Goal: Find specific page/section: Find specific page/section

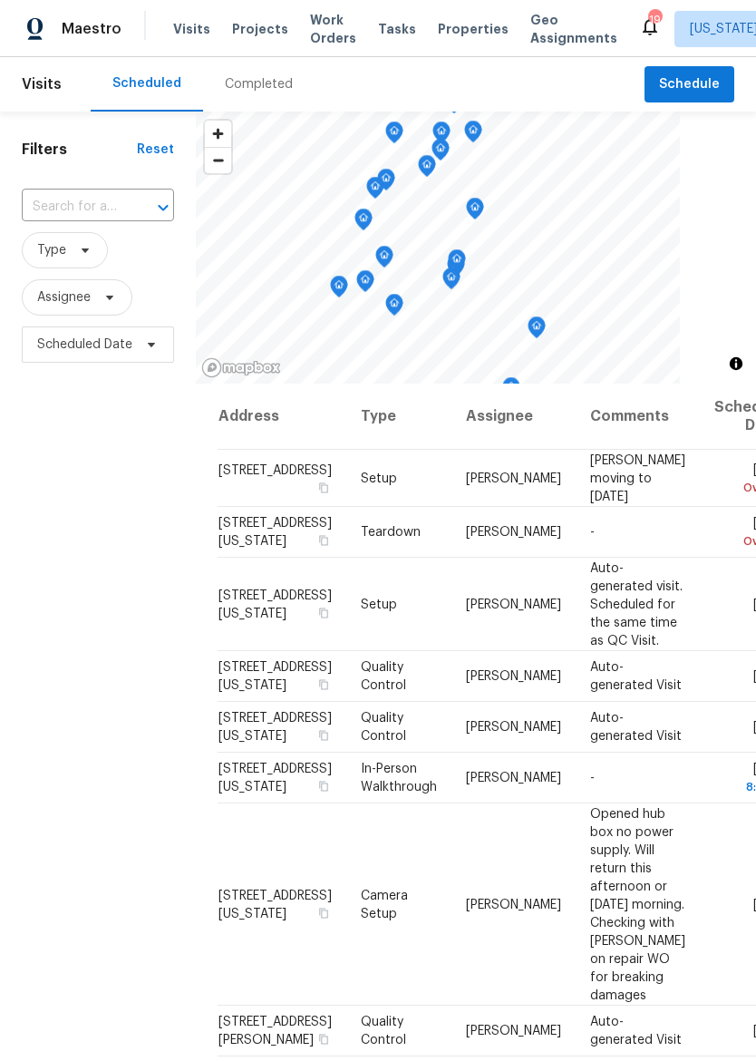
click at [451, 29] on span "Properties" at bounding box center [473, 29] width 71 height 18
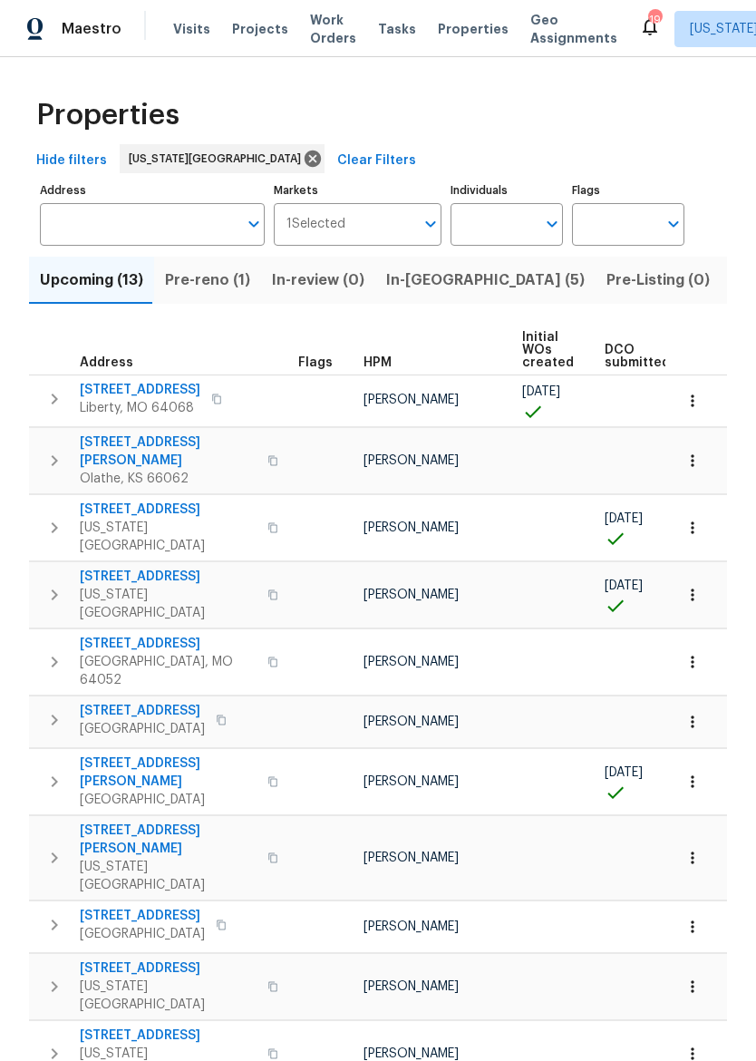
click at [47, 517] on icon "button" at bounding box center [55, 528] width 22 height 22
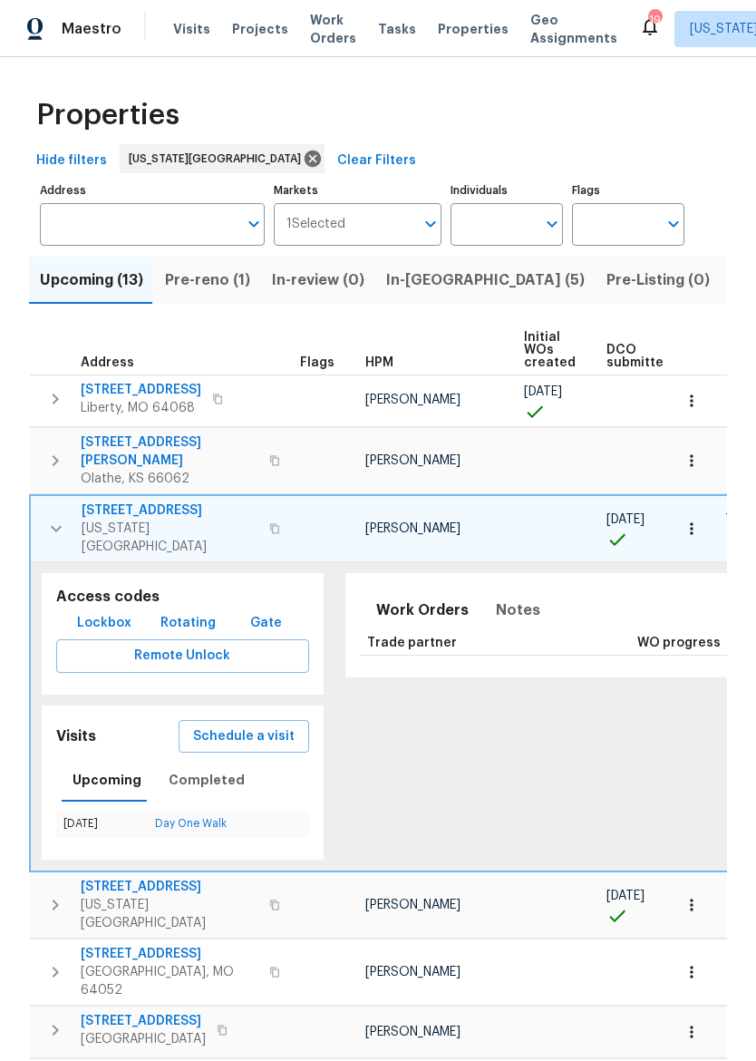
click at [85, 612] on span "Lockbox" at bounding box center [104, 623] width 54 height 23
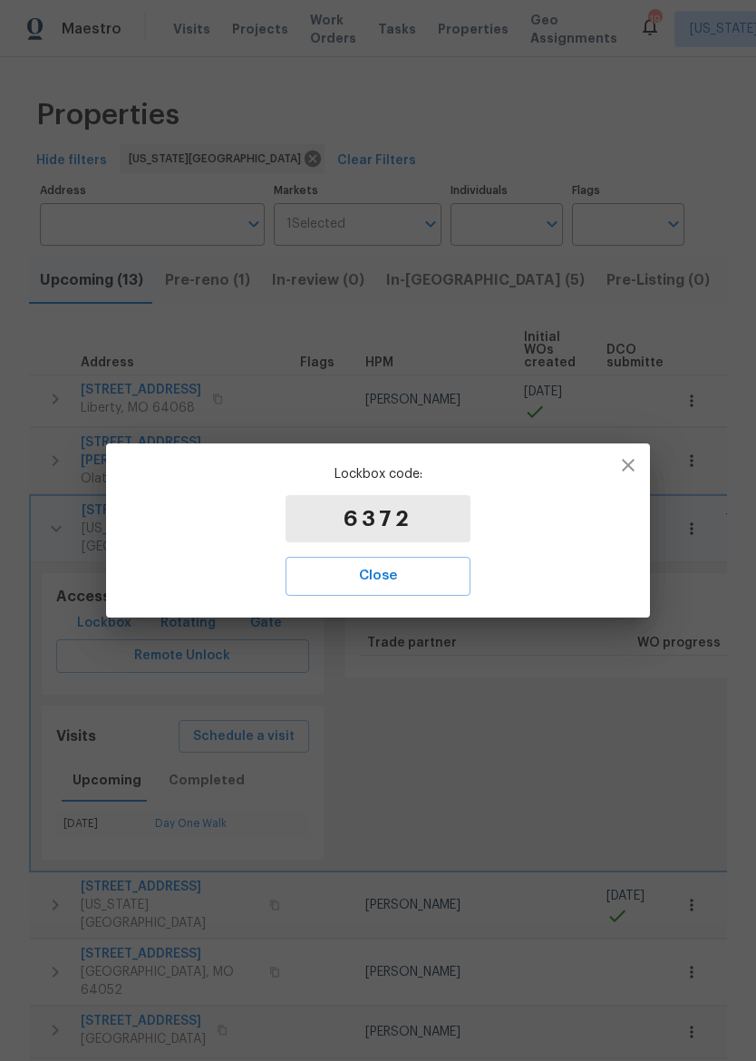
click at [420, 567] on span "Close" at bounding box center [377, 576] width 145 height 24
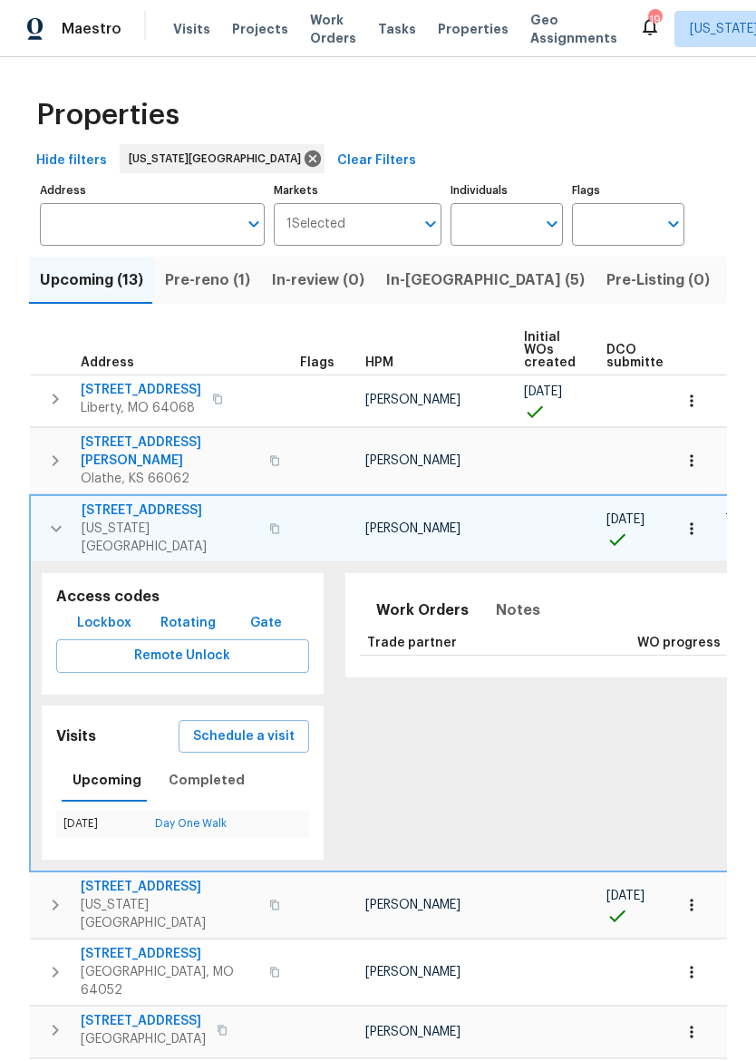
click at [457, 36] on span "Properties" at bounding box center [473, 29] width 71 height 18
click at [61, 518] on icon "button" at bounding box center [56, 529] width 22 height 22
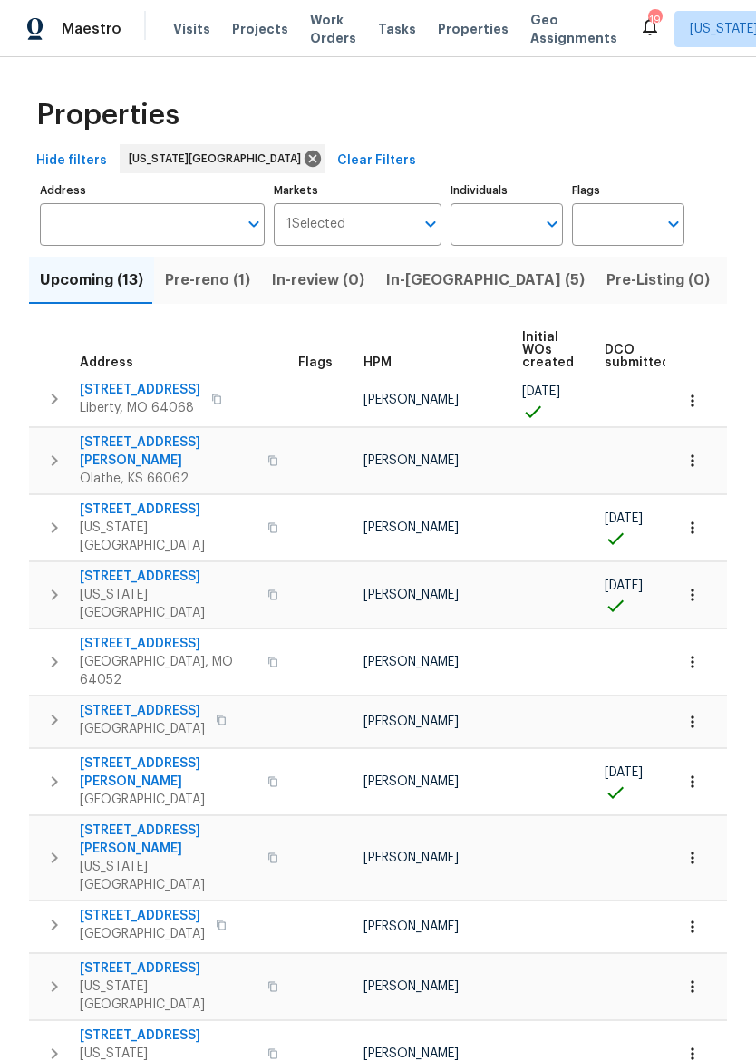
click at [106, 567] on span "[STREET_ADDRESS]" at bounding box center [168, 576] width 177 height 18
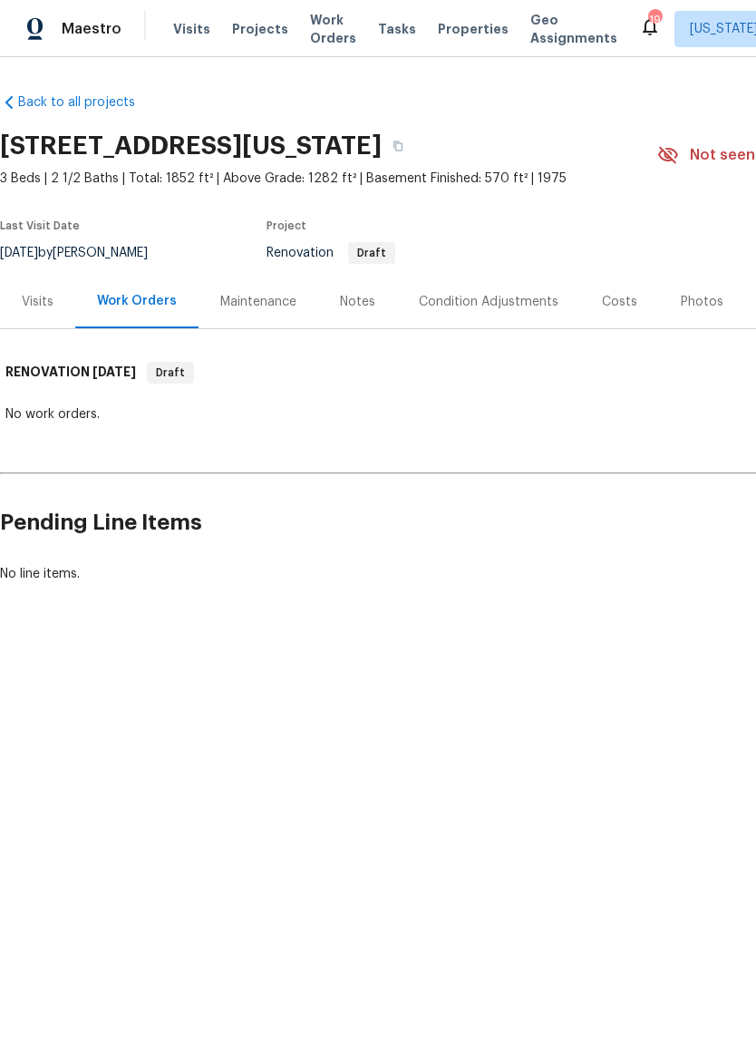
click at [31, 305] on div "Visits" at bounding box center [38, 302] width 32 height 18
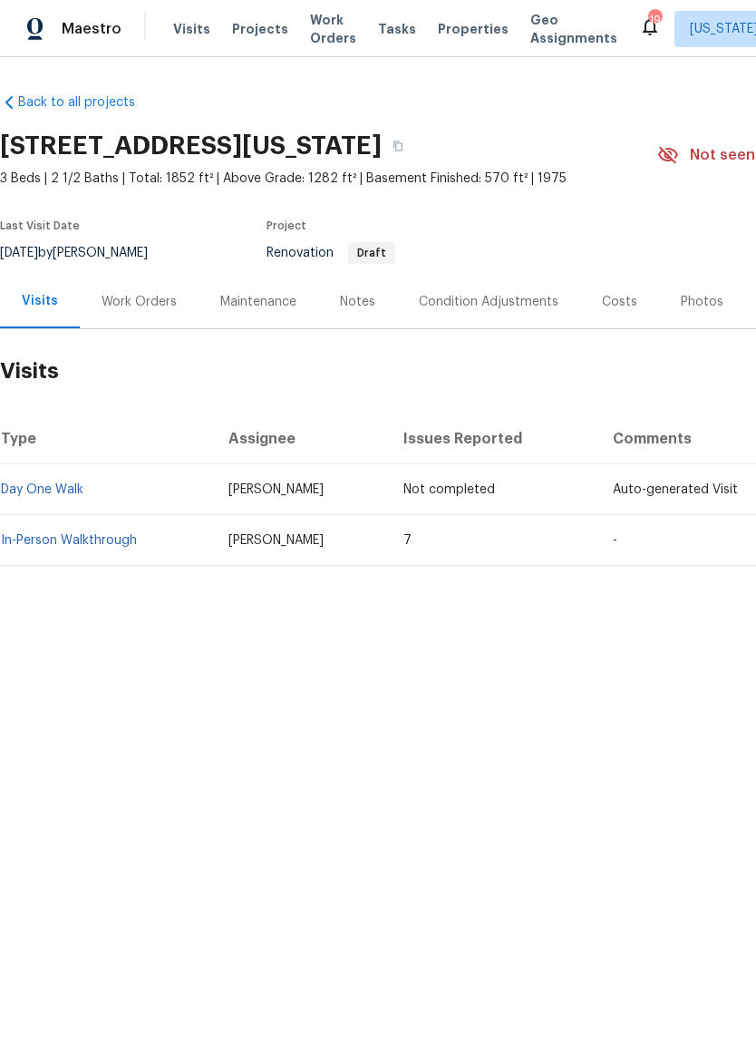
click at [37, 541] on link "In-Person Walkthrough" at bounding box center [69, 540] width 136 height 13
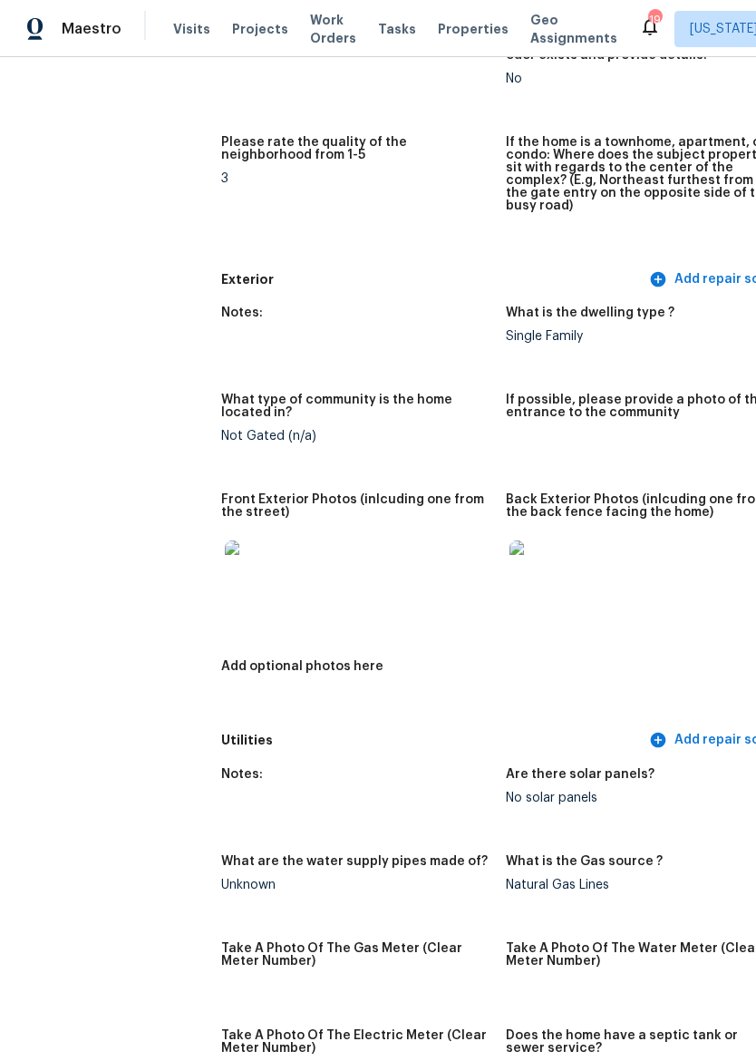
scroll to position [549, 0]
click at [225, 557] on img at bounding box center [254, 569] width 58 height 58
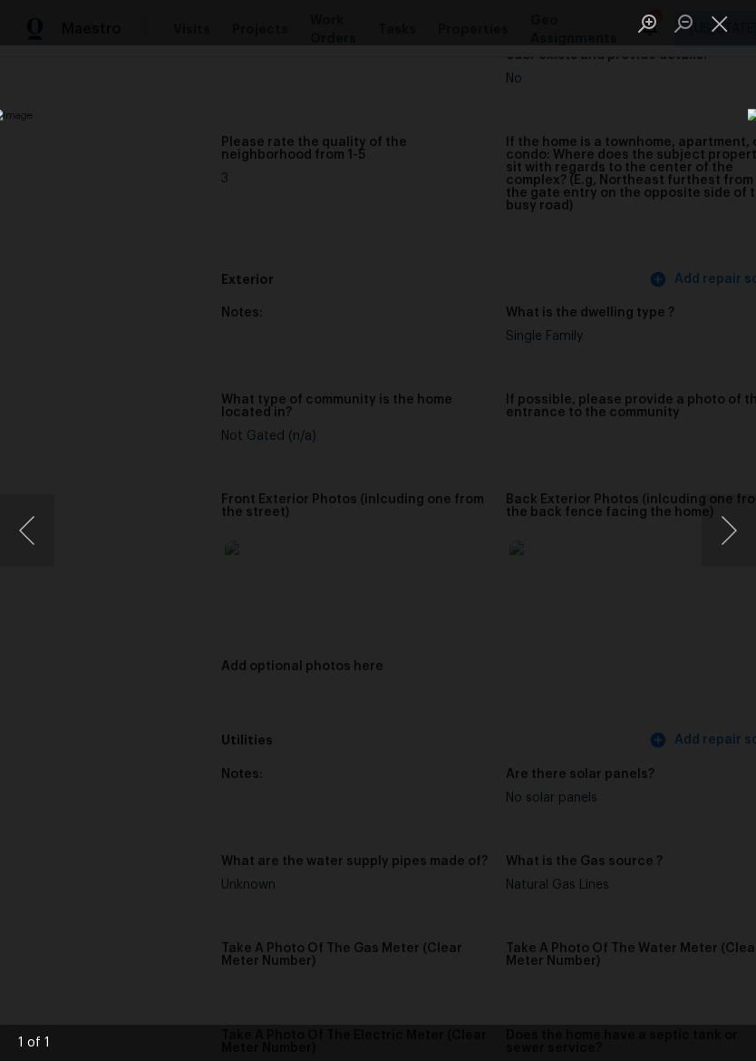
click at [724, 18] on button "Close lightbox" at bounding box center [720, 23] width 36 height 32
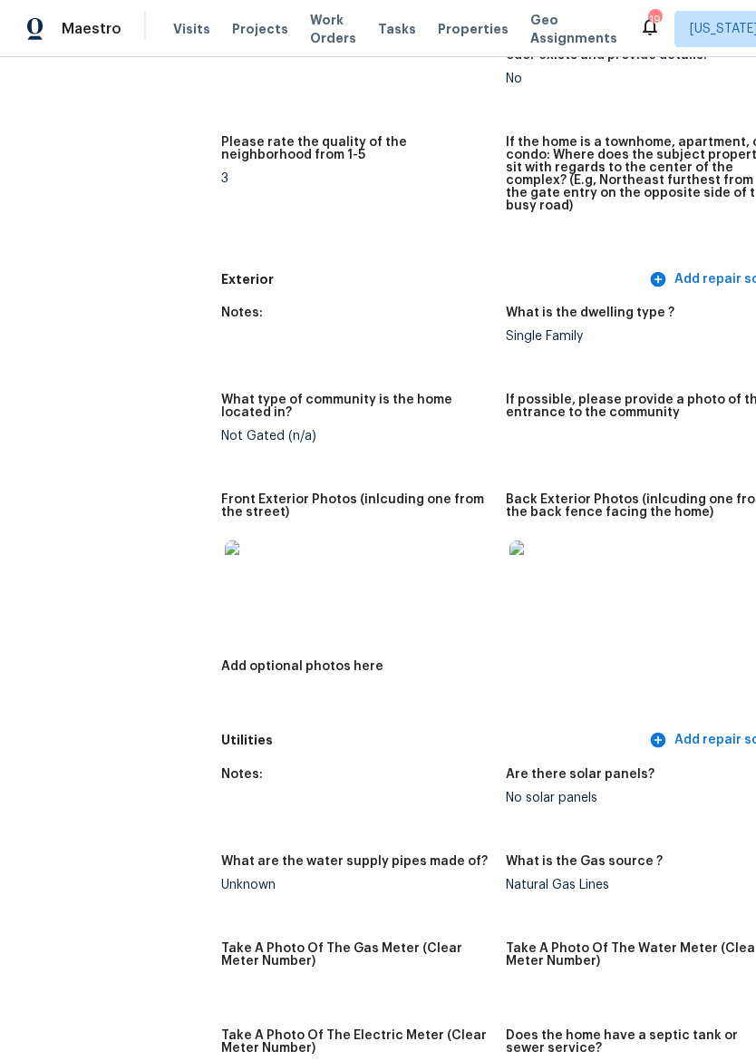
click at [509, 557] on img at bounding box center [538, 569] width 58 height 58
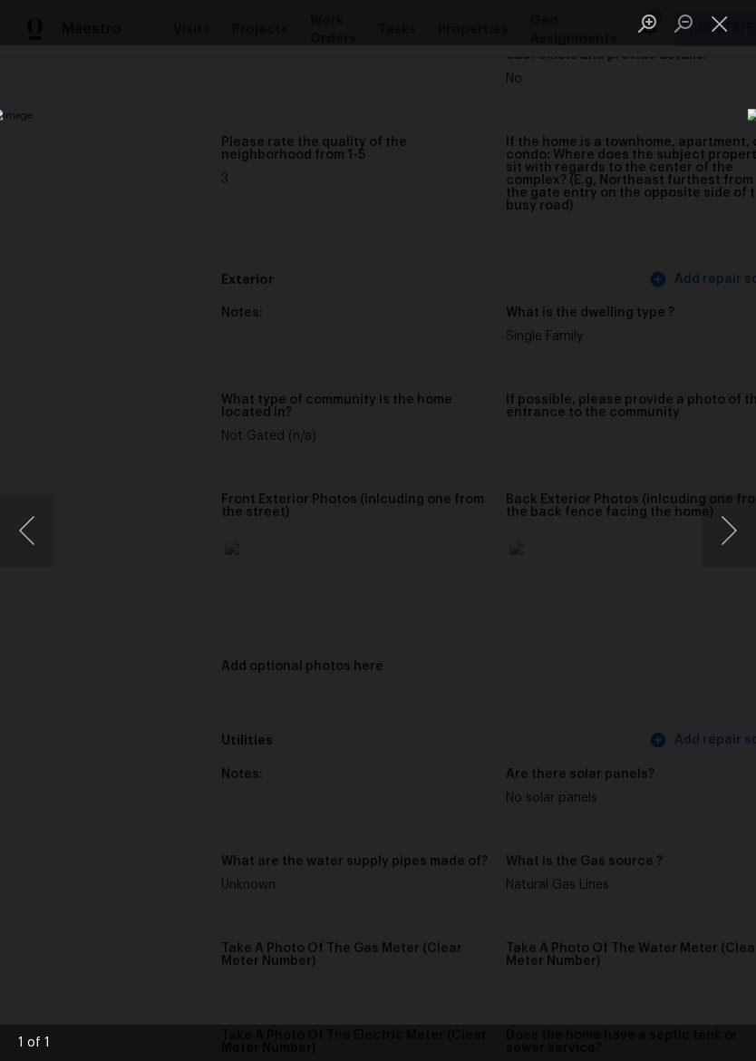
click at [727, 19] on button "Close lightbox" at bounding box center [720, 23] width 36 height 32
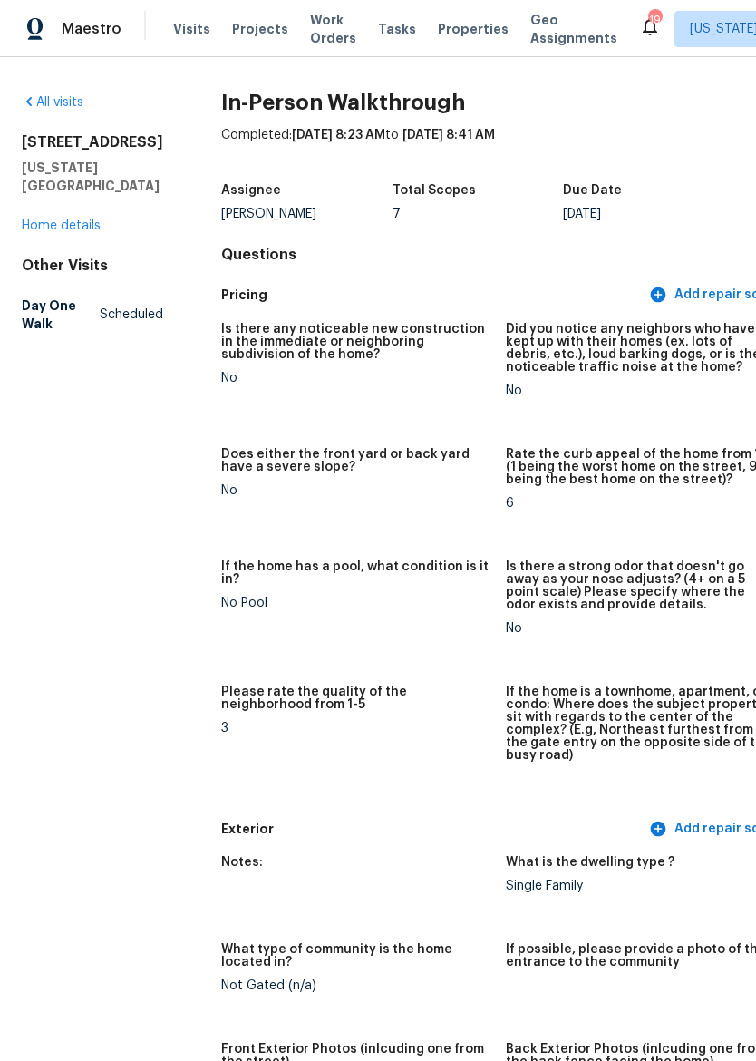
scroll to position [-3, 0]
click at [24, 45] on div "Maestro" at bounding box center [60, 29] width 121 height 36
